Goal: Task Accomplishment & Management: Use online tool/utility

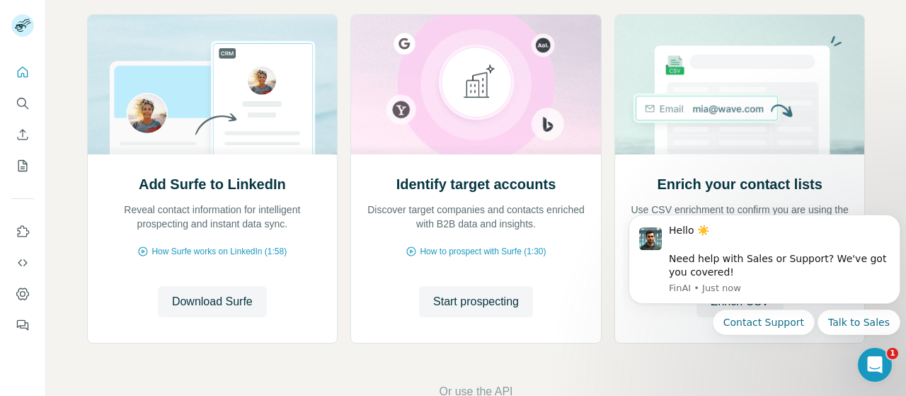
scroll to position [163, 0]
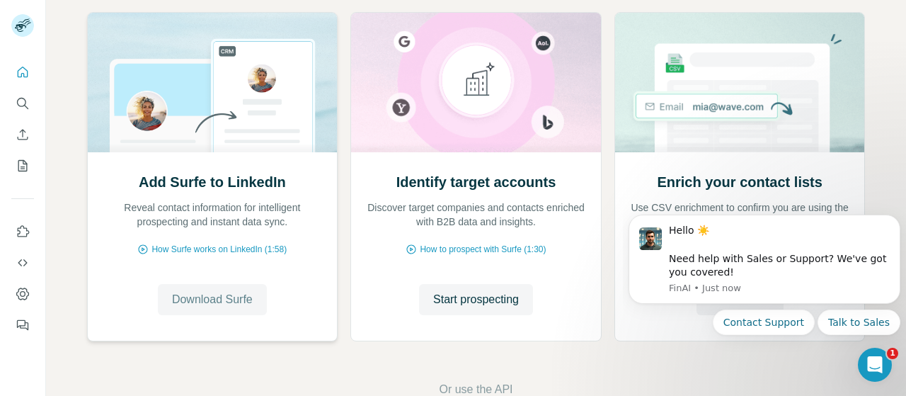
click at [225, 293] on span "Download Surfe" at bounding box center [212, 299] width 81 height 17
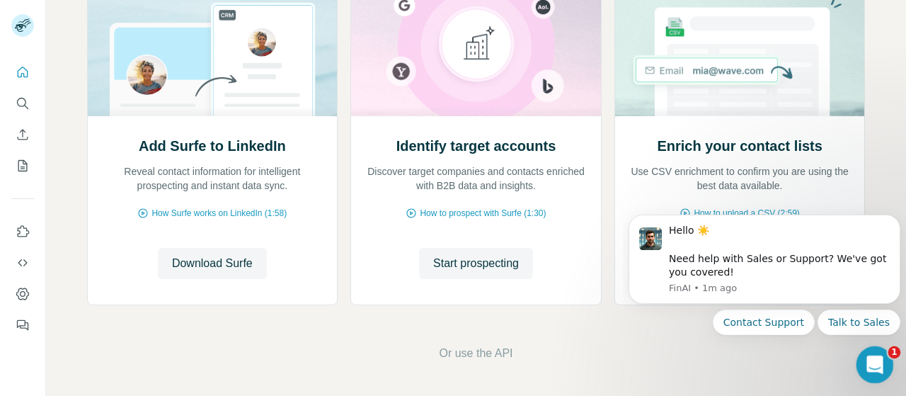
click at [872, 352] on div "Open Intercom Messenger" at bounding box center [872, 362] width 47 height 47
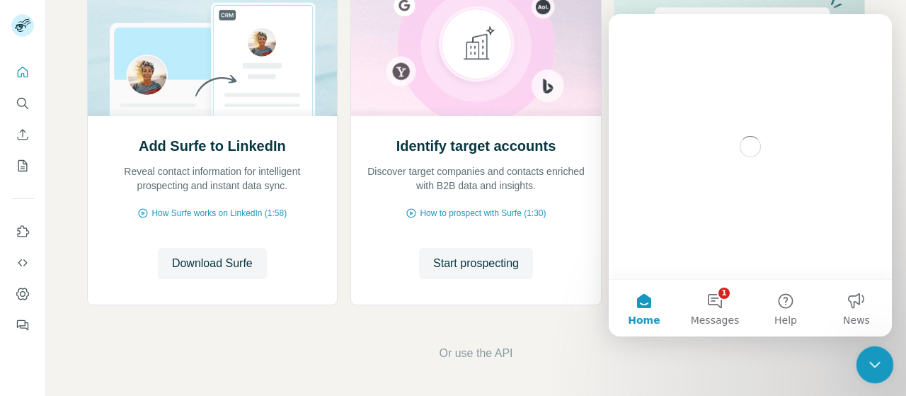
scroll to position [0, 0]
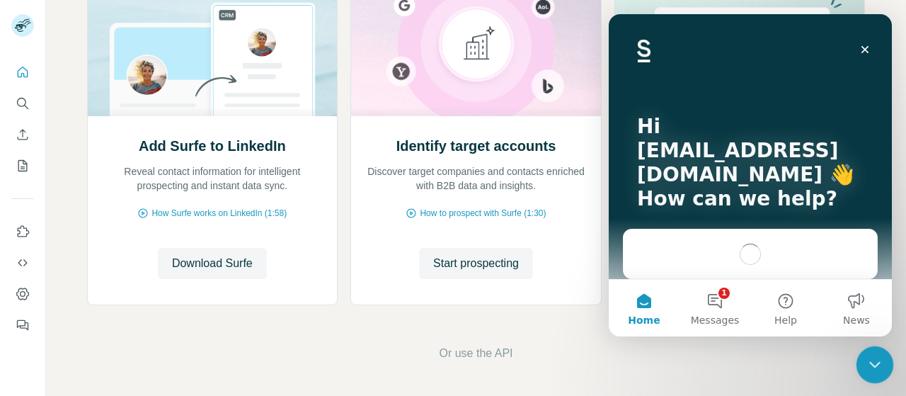
click at [872, 352] on div "Close Intercom Messenger" at bounding box center [873, 362] width 34 height 34
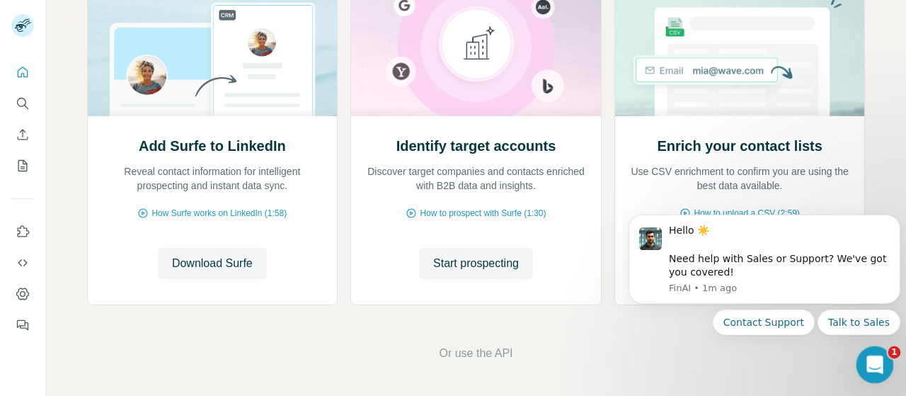
click at [868, 352] on div "Open Intercom Messenger" at bounding box center [872, 362] width 47 height 47
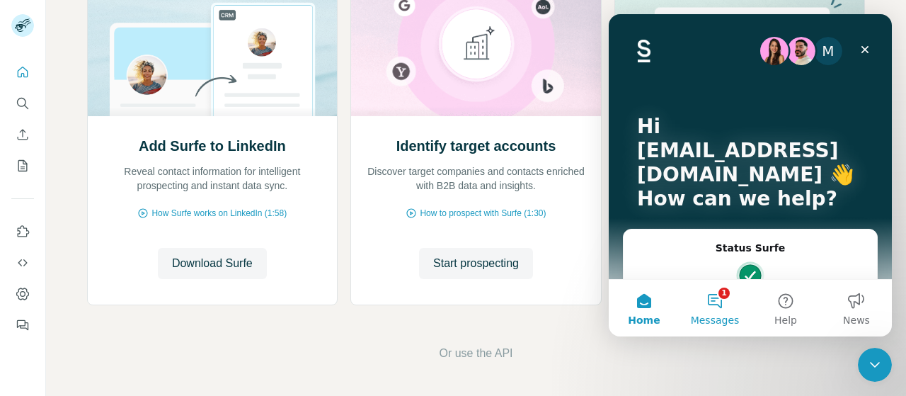
click at [712, 307] on button "1 Messages" at bounding box center [714, 308] width 71 height 57
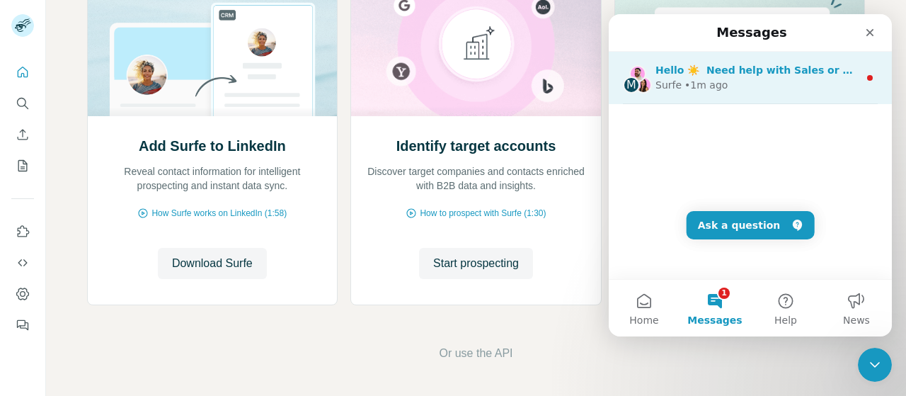
click at [761, 93] on div "Surfe • 1m ago" at bounding box center [756, 85] width 203 height 15
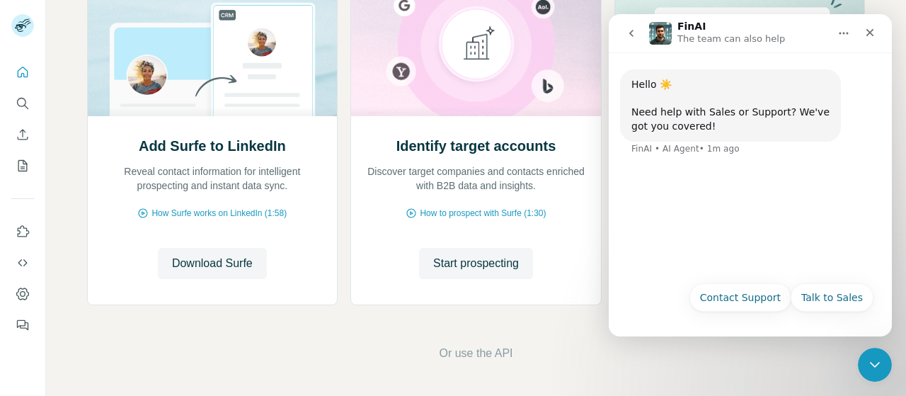
click at [665, 287] on div "Talk to Sales Contact Support Talk to Sales" at bounding box center [750, 301] width 246 height 37
click at [721, 123] on div "Hello ☀️ ​ Need help with Sales or Support? We've got you covered!" at bounding box center [730, 105] width 198 height 55
click at [636, 32] on icon "go back" at bounding box center [631, 33] width 11 height 11
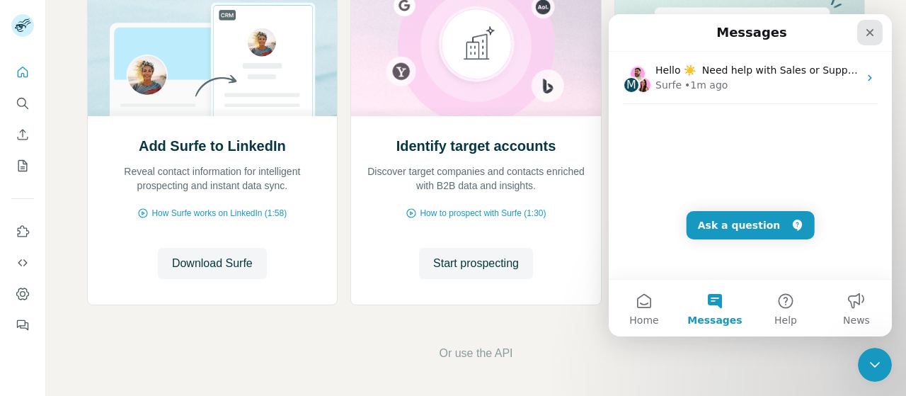
click at [872, 30] on icon "Close" at bounding box center [870, 33] width 8 height 8
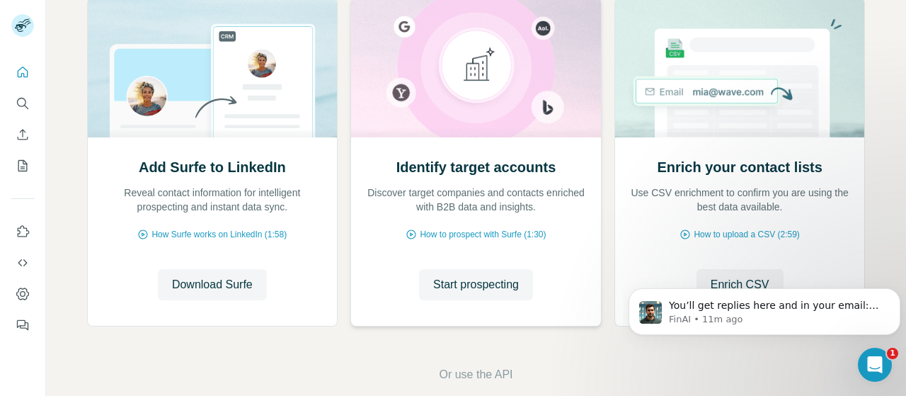
scroll to position [181, 0]
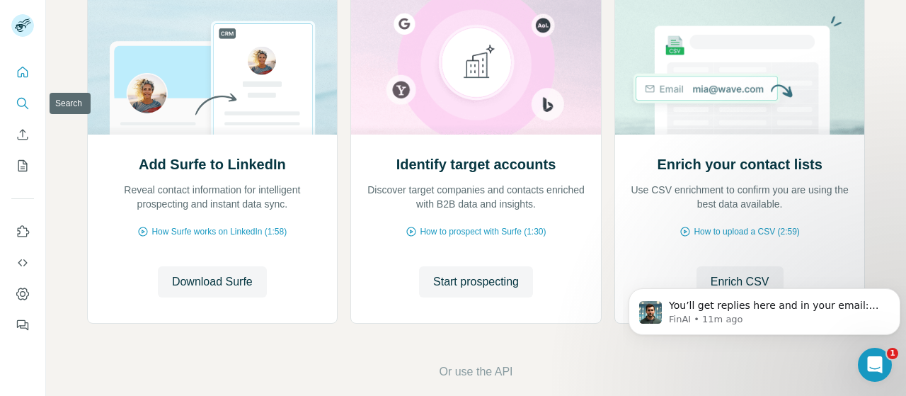
click at [23, 97] on icon "Search" at bounding box center [23, 103] width 14 height 14
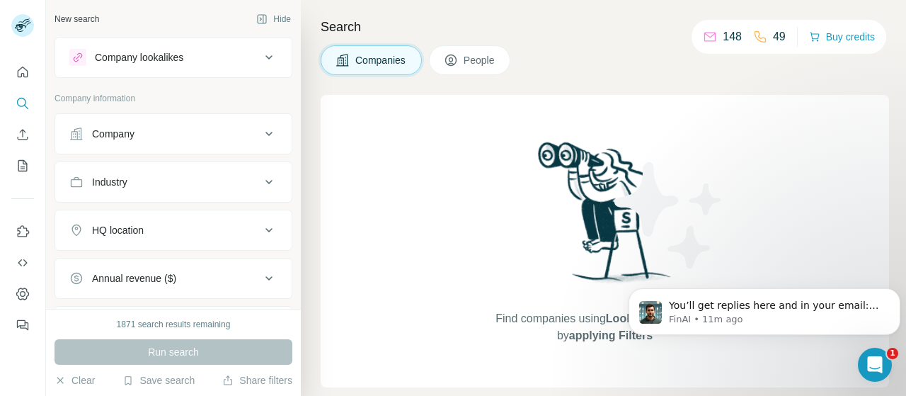
click at [185, 54] on div "Company lookalikes" at bounding box center [164, 57] width 191 height 17
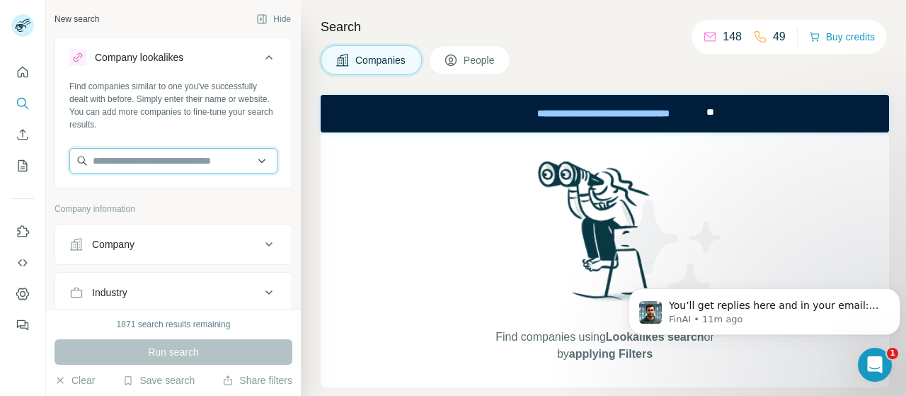
click at [207, 160] on input "text" at bounding box center [173, 160] width 208 height 25
click at [260, 159] on input "text" at bounding box center [173, 160] width 208 height 25
click at [214, 161] on input "text" at bounding box center [173, 160] width 208 height 25
type input "*********"
click at [246, 120] on div "Find companies similar to one you've successfully dealt with before. Simply ent…" at bounding box center [173, 105] width 208 height 51
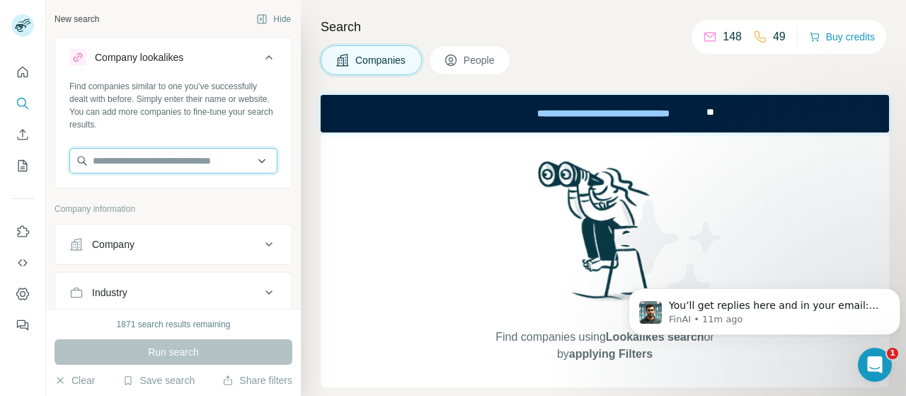
click at [229, 160] on input "text" at bounding box center [173, 160] width 208 height 25
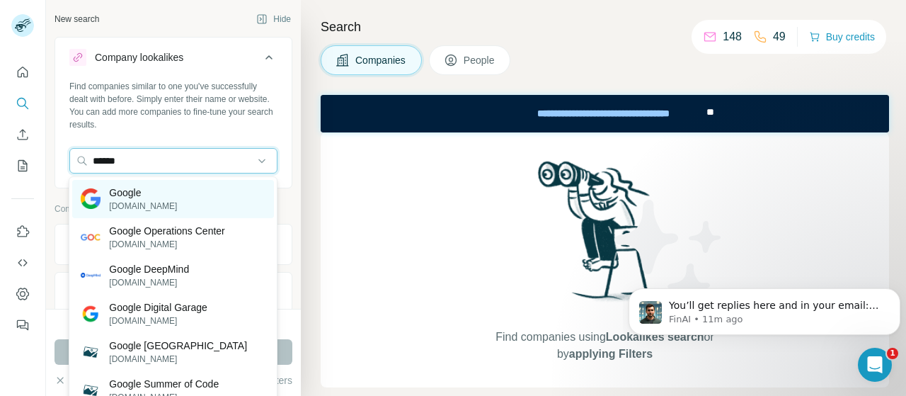
type input "******"
click at [181, 198] on div "Google [DOMAIN_NAME]" at bounding box center [173, 199] width 202 height 38
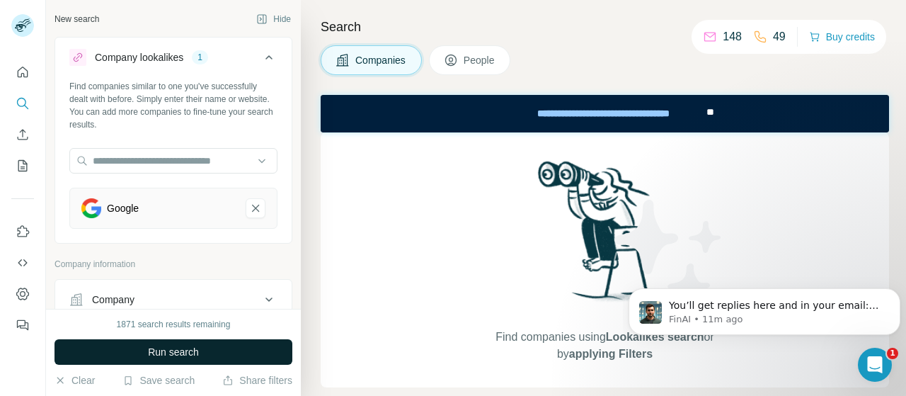
click at [140, 355] on button "Run search" at bounding box center [173, 351] width 238 height 25
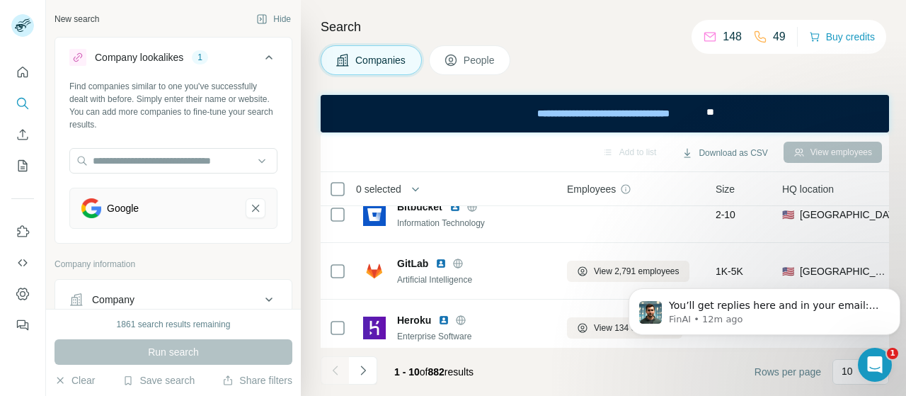
scroll to position [424, 0]
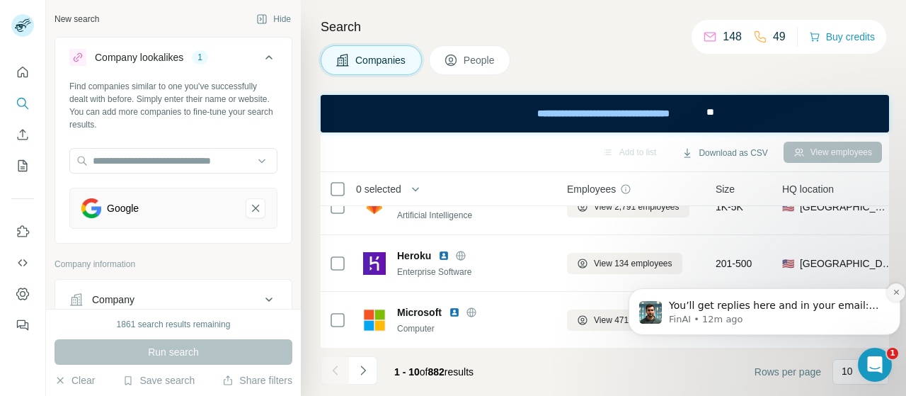
click at [892, 289] on button "Dismiss notification" at bounding box center [896, 292] width 18 height 18
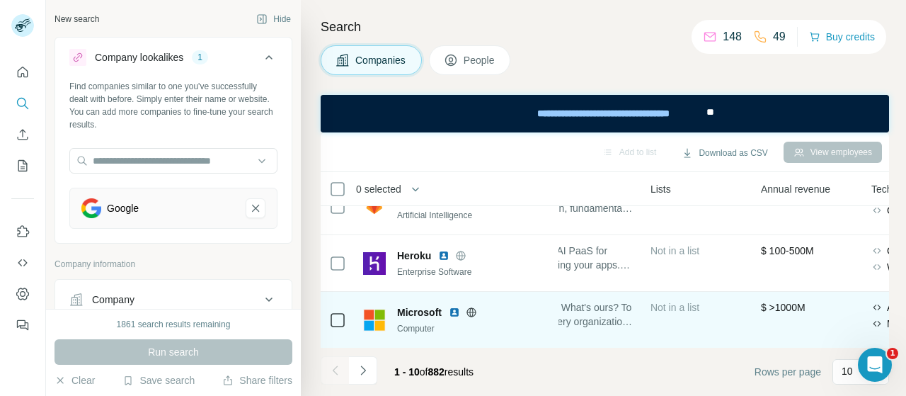
scroll to position [424, 237]
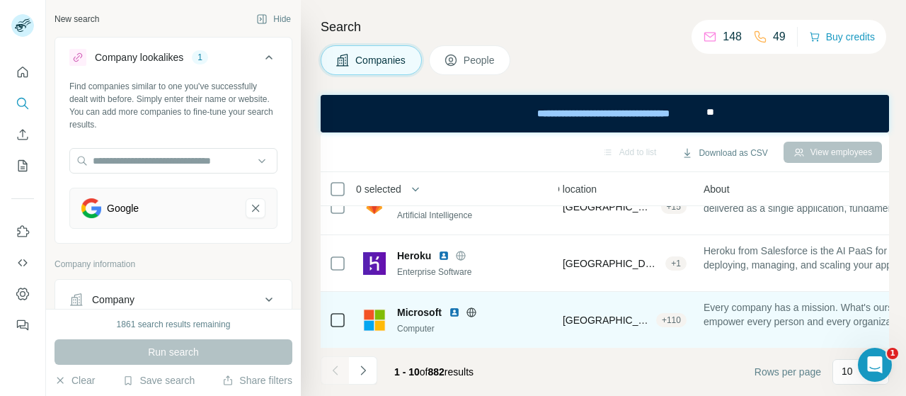
click at [531, 325] on div "Computer" at bounding box center [473, 328] width 153 height 13
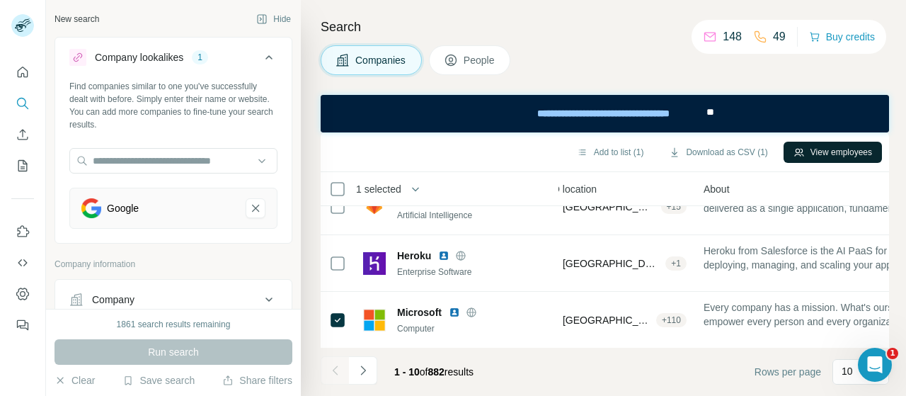
click at [837, 151] on button "View employees" at bounding box center [832, 152] width 98 height 21
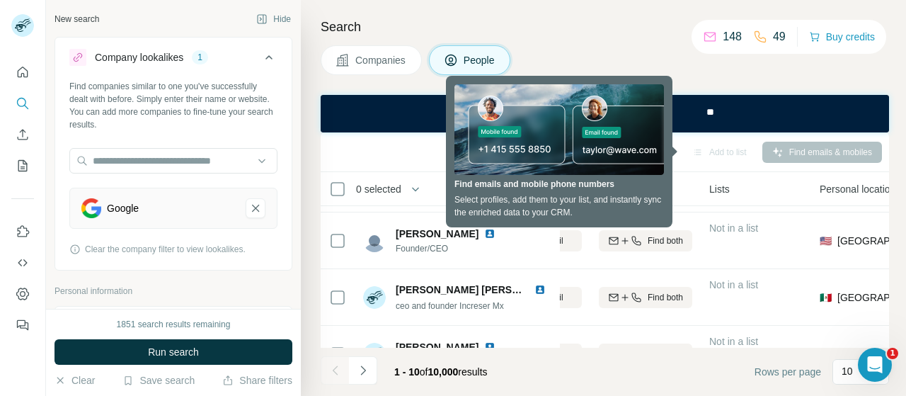
scroll to position [424, 237]
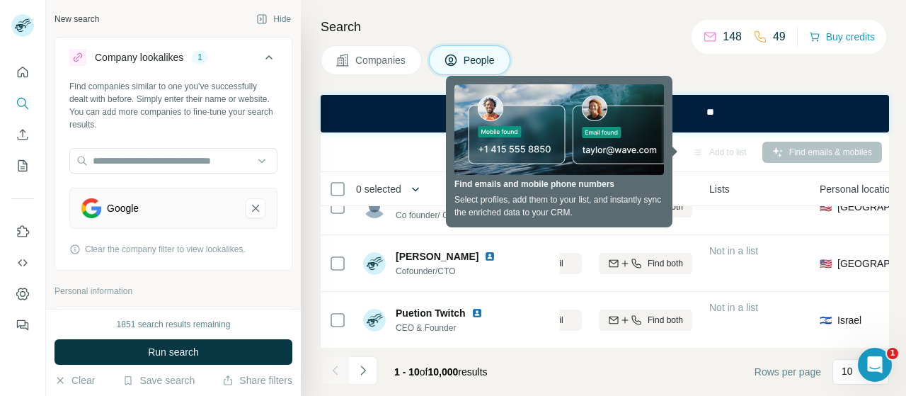
click at [417, 188] on icon "button" at bounding box center [415, 189] width 7 height 4
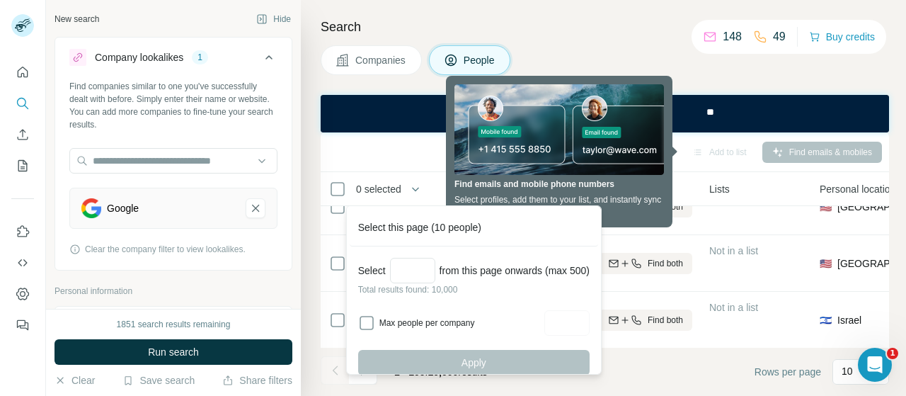
scroll to position [52, 0]
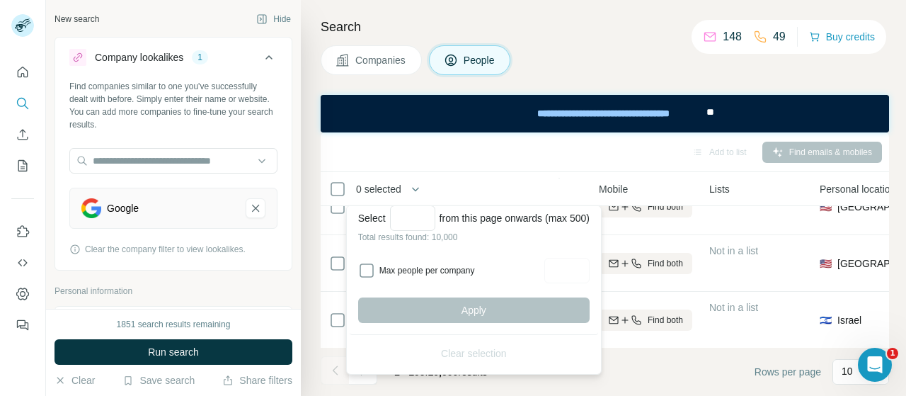
click at [422, 146] on div "Add to list Find emails & mobiles" at bounding box center [605, 151] width 554 height 25
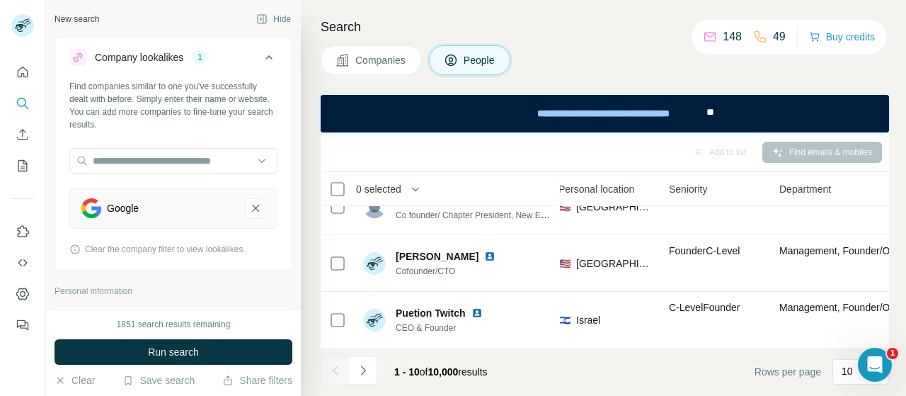
scroll to position [424, 648]
